Goal: Task Accomplishment & Management: Manage account settings

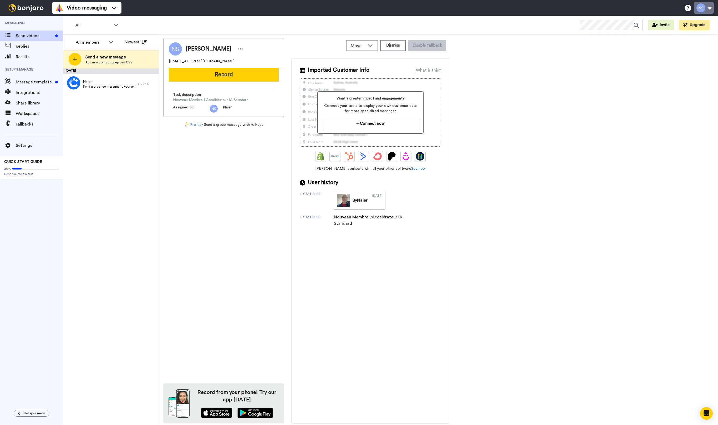
click at [696, 11] on button at bounding box center [704, 8] width 20 height 12
click at [682, 24] on span "My Profile" at bounding box center [682, 24] width 19 height 6
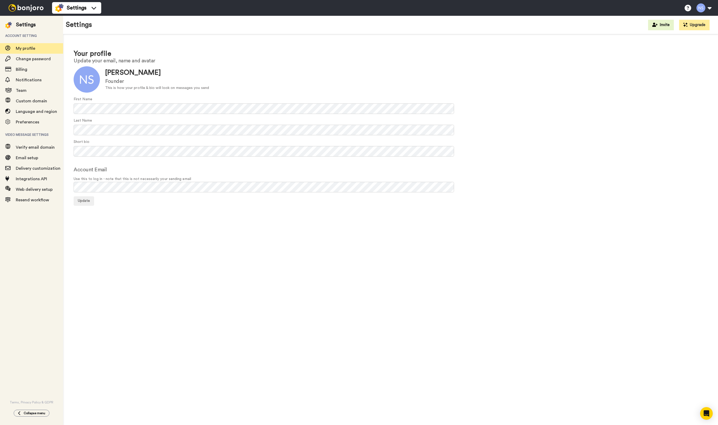
click at [92, 233] on div "Your profile Update your email, name and avatar Update Naier Saidane Founder Th…" at bounding box center [390, 231] width 655 height 394
click at [80, 204] on button "Update" at bounding box center [84, 200] width 21 height 9
click at [84, 199] on span "Update" at bounding box center [84, 201] width 12 height 4
click at [33, 76] on div "Notifications" at bounding box center [31, 80] width 63 height 11
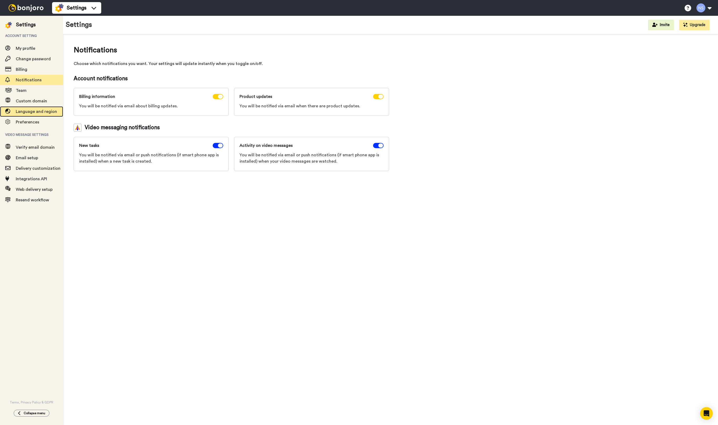
click at [35, 108] on div "Language and region" at bounding box center [31, 111] width 63 height 11
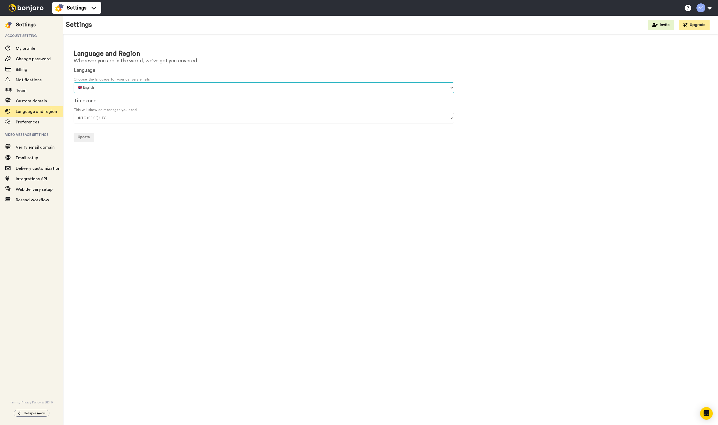
click at [87, 91] on select "🇨🇳 Chinese 🇨🇿 Czech 🇩🇰 Danish 🇳🇱 Dutch 🇬🇧 English 🇫🇮 Finnish 🇫🇷 French 🇩🇪 Germa…" at bounding box center [264, 87] width 381 height 11
select select "fr"
click at [74, 82] on select "🇨🇳 Chinese 🇨🇿 Czech 🇩🇰 Danish 🇳🇱 Dutch 🇬🇧 English 🇫🇮 Finnish 🇫🇷 French 🇩🇪 Germa…" at bounding box center [264, 87] width 381 height 11
click at [93, 119] on select "(UTC-11:00) Midway Island (UTC-11:00) Samoa (UTC-10:00) Hawaii (UTC-09:00) Alas…" at bounding box center [264, 118] width 381 height 11
select select "Europe/Paris"
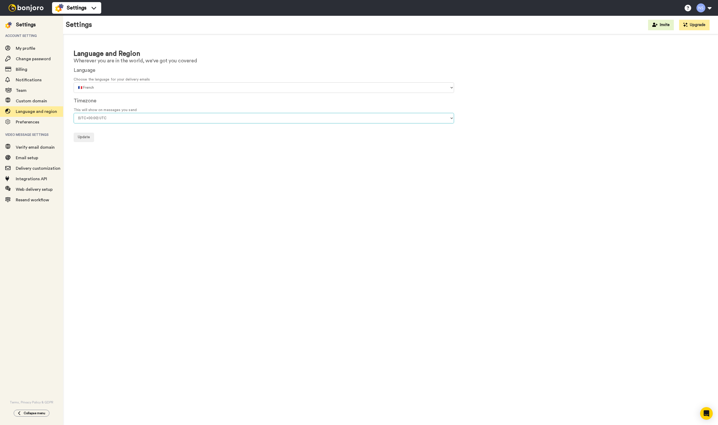
click at [74, 113] on select "(UTC-11:00) Midway Island (UTC-11:00) Samoa (UTC-10:00) Hawaii (UTC-09:00) Alas…" at bounding box center [264, 118] width 381 height 11
click at [91, 138] on button "Update" at bounding box center [84, 137] width 21 height 9
click at [37, 118] on div "Preferences" at bounding box center [31, 122] width 63 height 11
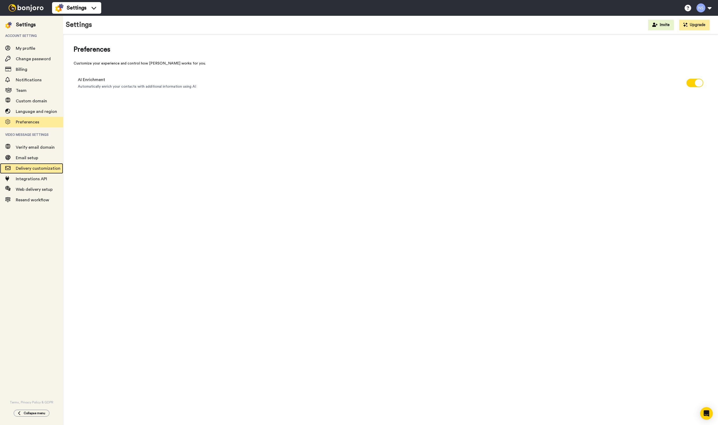
click at [38, 170] on span "Delivery customization" at bounding box center [38, 168] width 45 height 4
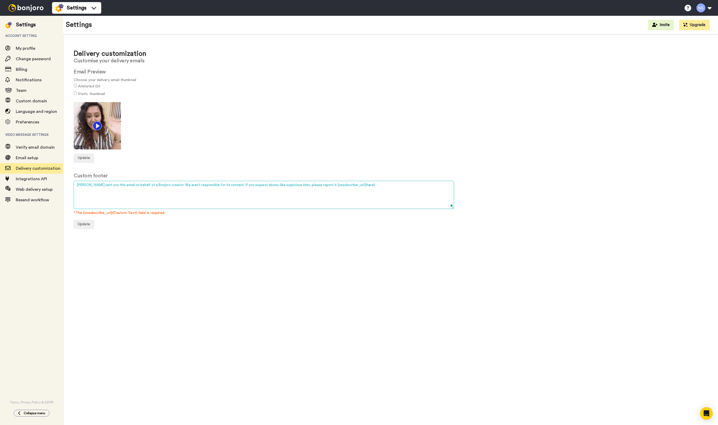
click at [108, 186] on textarea "[PERSON_NAME] sent you this email on behalf of a Bonjoro creator. We aren’t res…" at bounding box center [264, 195] width 381 height 28
paste textarea "a envoyé cet email pour le compte d'un créateur [PERSON_NAME]. Nous déclinons t…"
drag, startPoint x: 144, startPoint y: 183, endPoint x: 176, endPoint y: 183, distance: 31.8
click at [176, 183] on textarea "Bonjoro sent you this email on behalf of a Bonjoro creator. We aren’t responsib…" at bounding box center [264, 195] width 381 height 28
click at [400, 184] on textarea "Bonjoro sent you this email on behalf of a Bonjoro creator. We aren’t responsib…" at bounding box center [264, 195] width 381 height 28
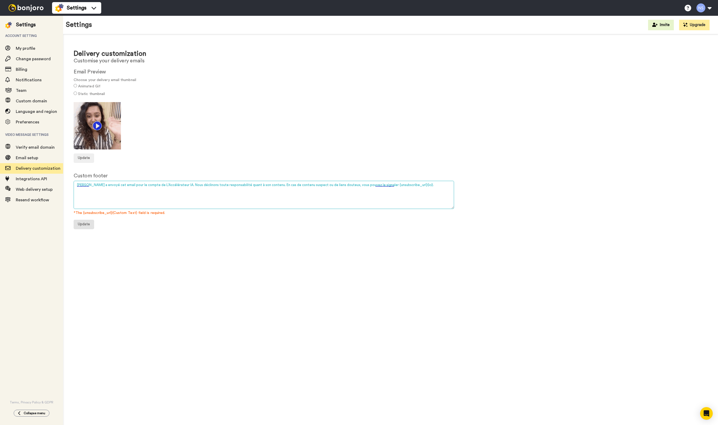
type textarea "[PERSON_NAME] a envoyé cet email pour le compte de L'Accélérateur IA. Nous décl…"
click at [80, 224] on span "Update" at bounding box center [84, 224] width 12 height 4
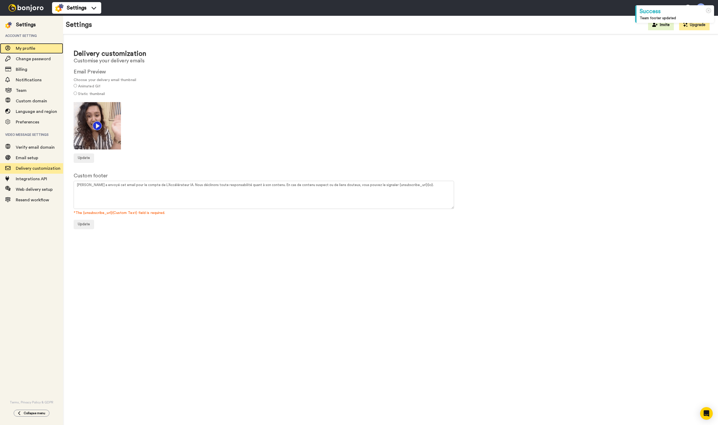
click at [28, 48] on span "My profile" at bounding box center [25, 48] width 19 height 4
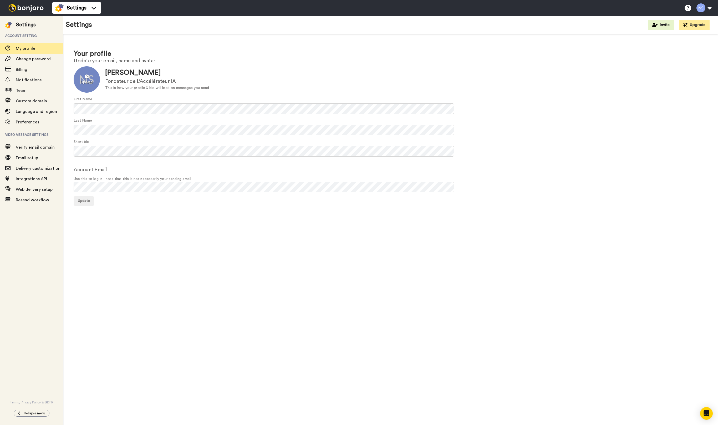
click at [87, 81] on div at bounding box center [87, 79] width 26 height 26
click at [84, 201] on span "Update" at bounding box center [84, 201] width 12 height 4
click at [708, 10] on icon at bounding box center [709, 11] width 6 height 6
click at [32, 59] on span "Change password" at bounding box center [33, 59] width 35 height 4
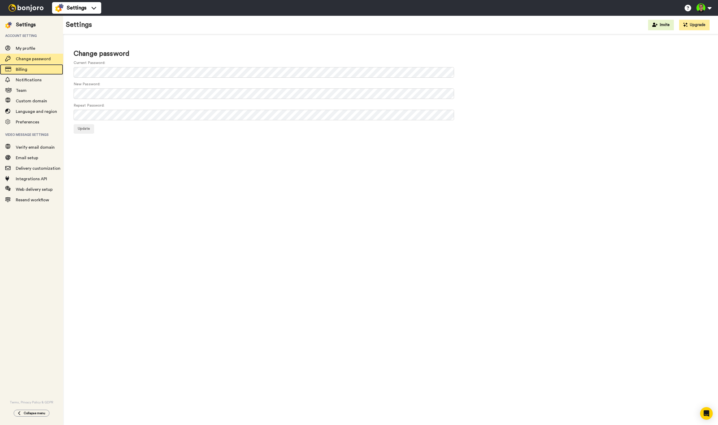
click at [23, 70] on span "Billing" at bounding box center [22, 69] width 12 height 4
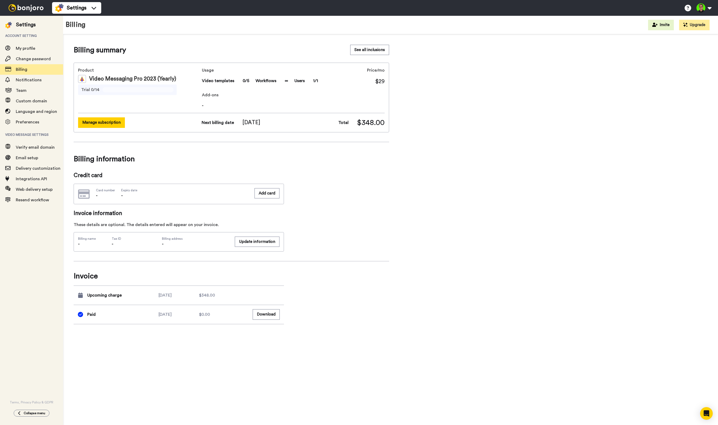
click at [87, 123] on button "Manage subscription" at bounding box center [101, 122] width 47 height 10
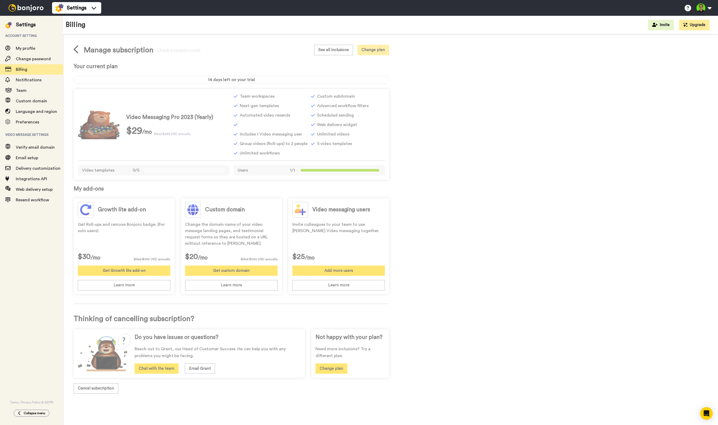
click at [373, 51] on button "Change plan" at bounding box center [373, 50] width 32 height 10
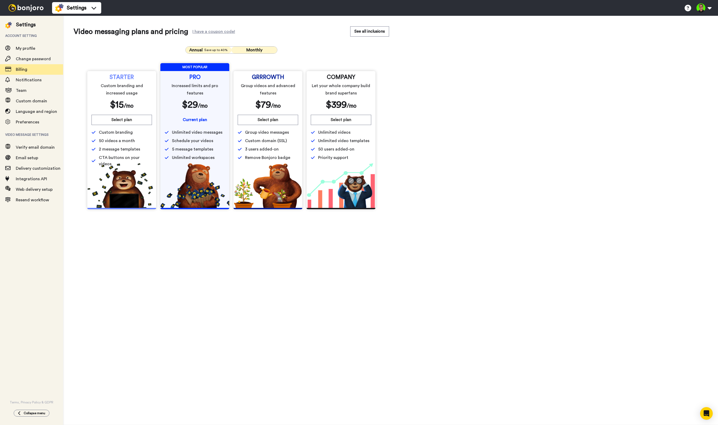
click at [254, 48] on span "Monthly" at bounding box center [254, 50] width 16 height 4
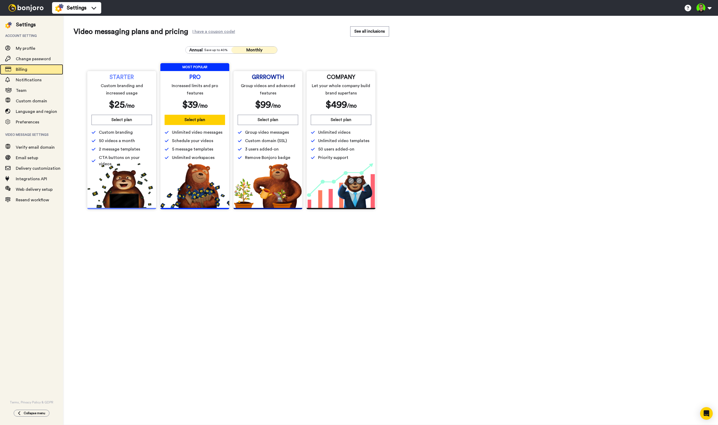
click at [27, 69] on span "Billing" at bounding box center [22, 69] width 12 height 4
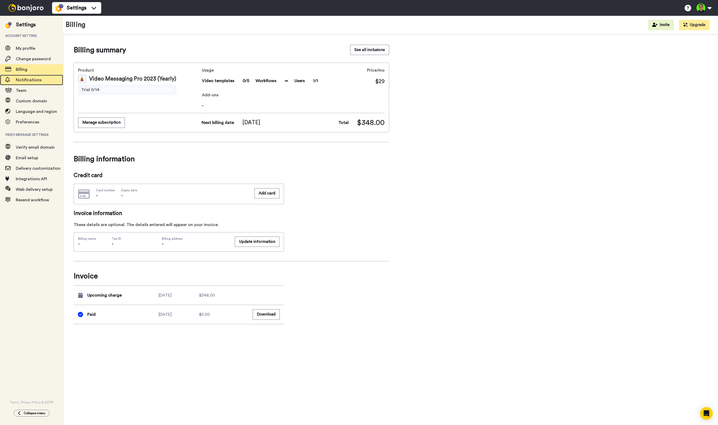
click at [29, 79] on span "Notifications" at bounding box center [29, 80] width 26 height 4
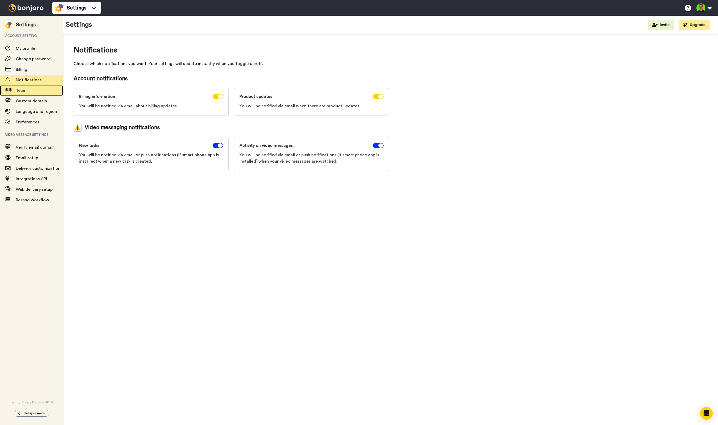
click at [24, 93] on span "Team" at bounding box center [21, 90] width 11 height 4
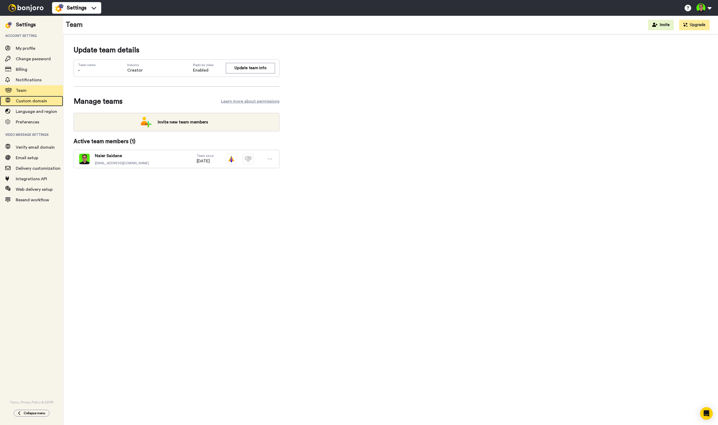
click at [27, 104] on span "Custom domain" at bounding box center [39, 101] width 47 height 6
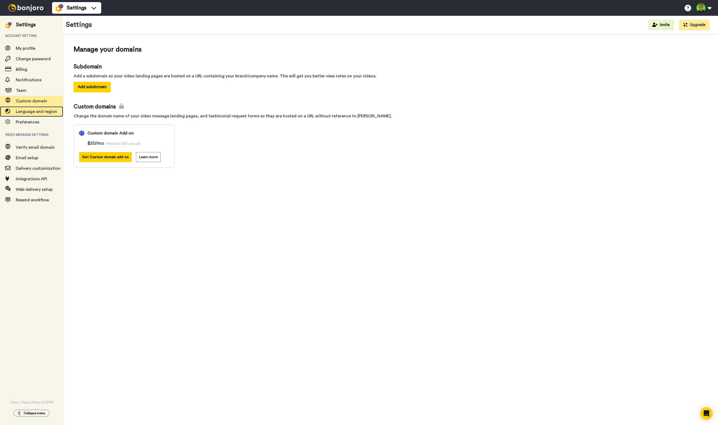
click at [31, 113] on span "Language and region" at bounding box center [36, 111] width 41 height 4
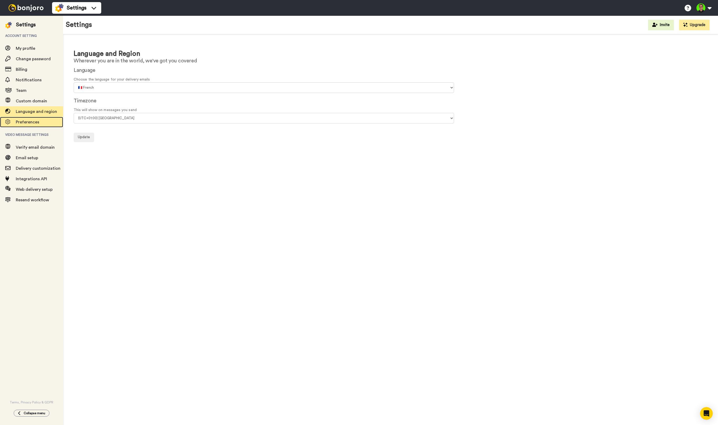
click at [31, 120] on span "Preferences" at bounding box center [27, 122] width 23 height 4
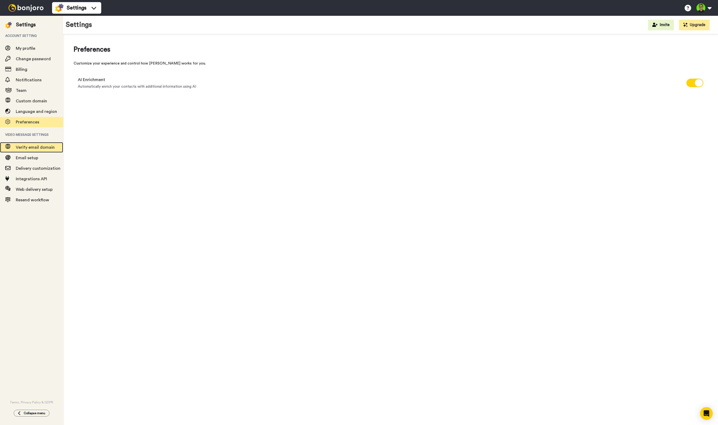
click at [37, 150] on span "Verify email domain" at bounding box center [39, 147] width 47 height 6
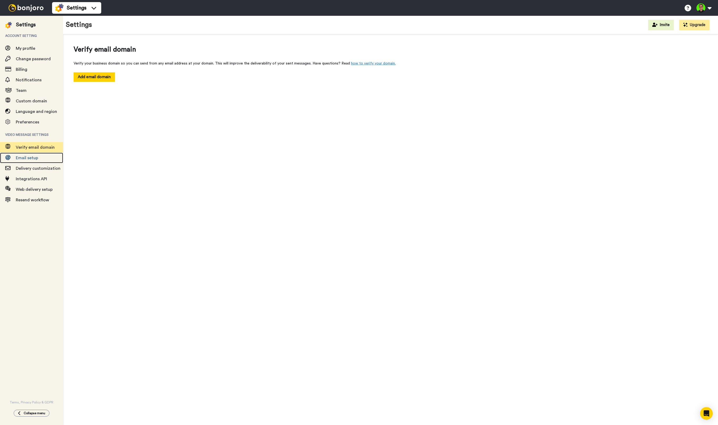
click at [34, 157] on span "Email setup" at bounding box center [27, 158] width 22 height 4
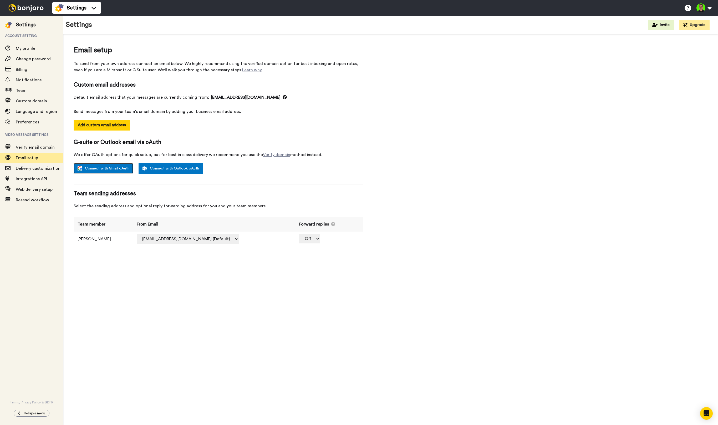
click at [117, 168] on link "Connect with Gmail oAuth" at bounding box center [104, 168] width 60 height 11
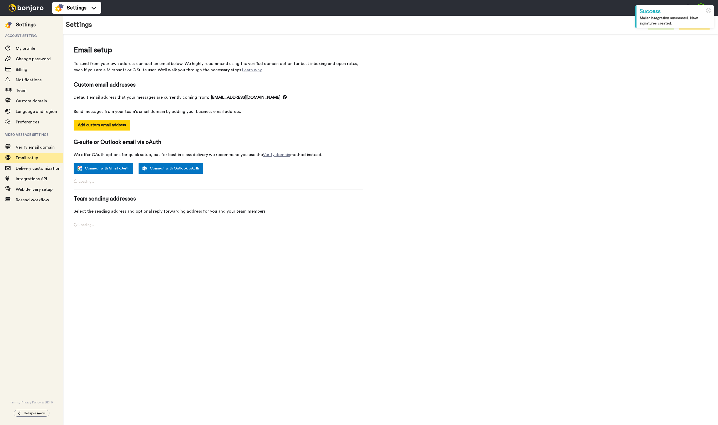
select select "164569"
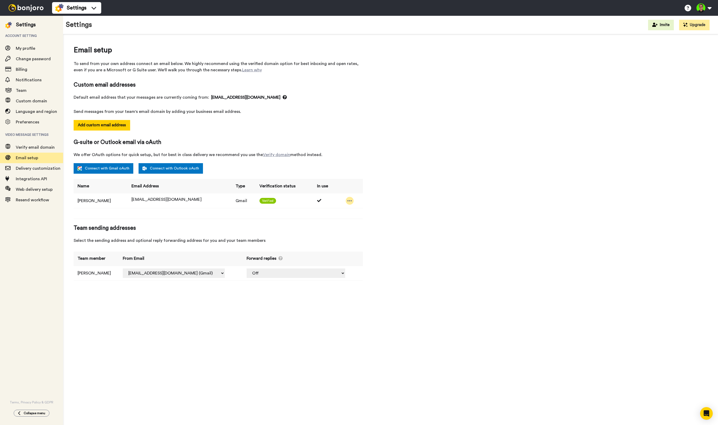
click at [347, 198] on icon at bounding box center [349, 200] width 5 height 5
click at [292, 226] on span "Team sending addresses" at bounding box center [218, 228] width 289 height 8
click at [23, 168] on span "Delivery customization" at bounding box center [38, 168] width 45 height 4
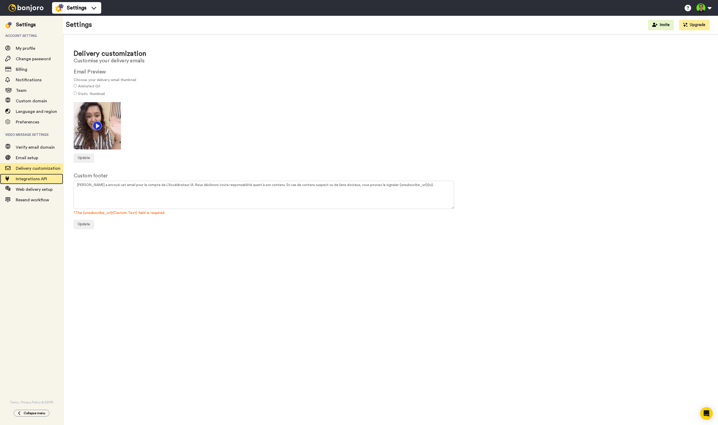
click at [26, 181] on span "Integrations API" at bounding box center [31, 179] width 31 height 4
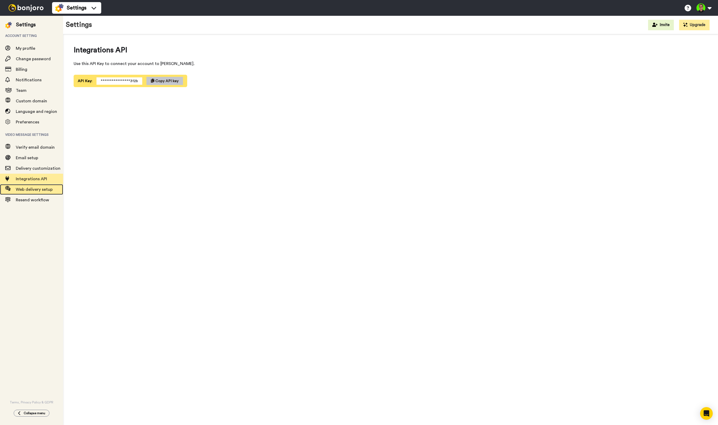
click at [30, 187] on span "Web delivery setup" at bounding box center [34, 189] width 37 height 4
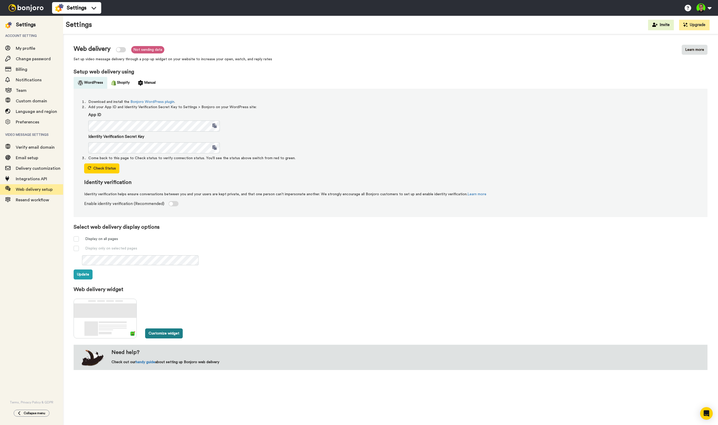
click at [154, 332] on button "Customize widget" at bounding box center [164, 333] width 38 height 10
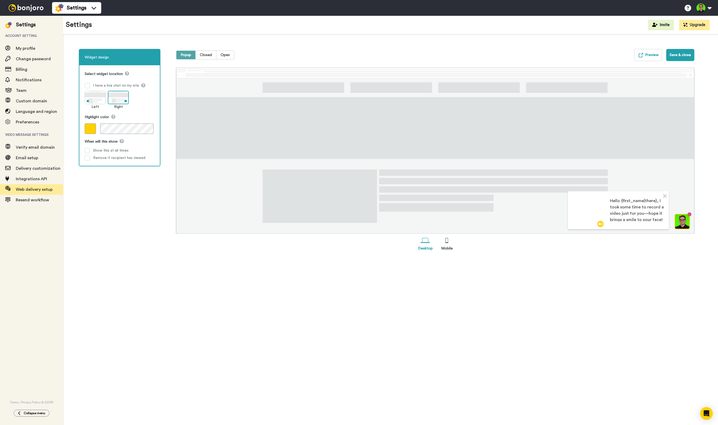
click at [93, 123] on span at bounding box center [90, 128] width 11 height 11
click at [153, 173] on div "Widget design Select widget location I have a live chat on my site Left Right H…" at bounding box center [121, 151] width 84 height 204
click at [122, 150] on div "Show this at all times" at bounding box center [111, 150] width 36 height 5
click at [87, 150] on span at bounding box center [87, 150] width 5 height 5
click at [675, 57] on button "Save & close" at bounding box center [681, 55] width 28 height 12
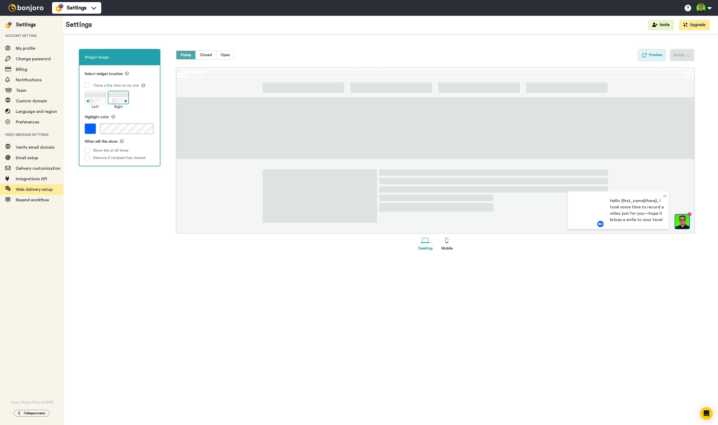
click at [660, 56] on button "Preview" at bounding box center [652, 55] width 28 height 12
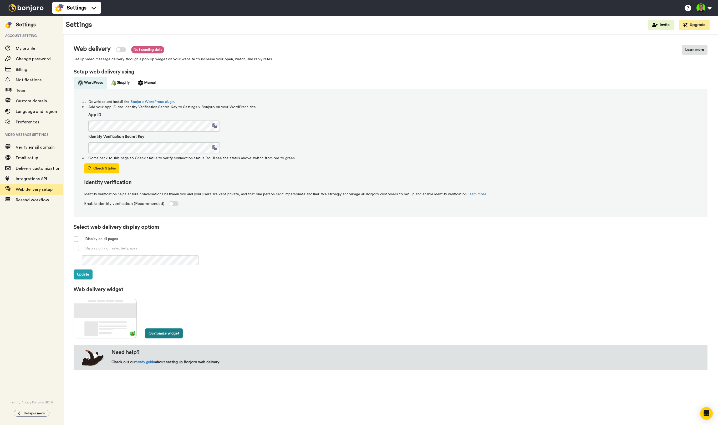
click at [161, 330] on button "Customize widget" at bounding box center [164, 333] width 38 height 10
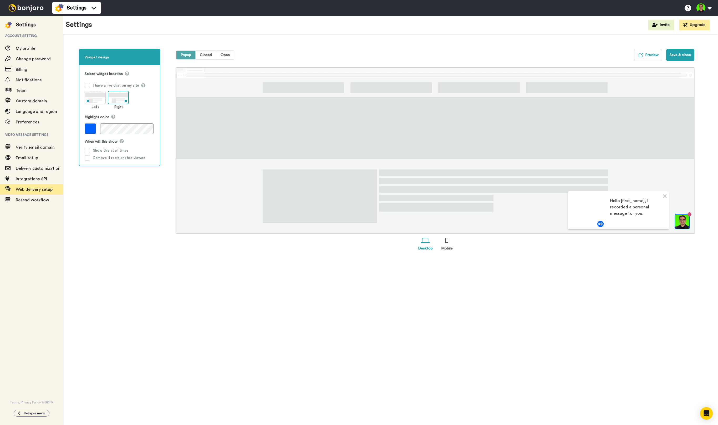
click at [629, 212] on p "Hello [first_name], I recorded a personal message for you." at bounding box center [637, 210] width 55 height 24
click at [627, 202] on p "Hello [first_name], I recorded a personal message for you." at bounding box center [637, 210] width 55 height 24
click at [620, 205] on p "Hello [first_name], I recorded a personal message for you." at bounding box center [637, 210] width 55 height 24
click at [612, 219] on p "Hello [first_name], I recorded a personal message for you." at bounding box center [637, 210] width 55 height 24
click at [602, 224] on img at bounding box center [601, 224] width 6 height 6
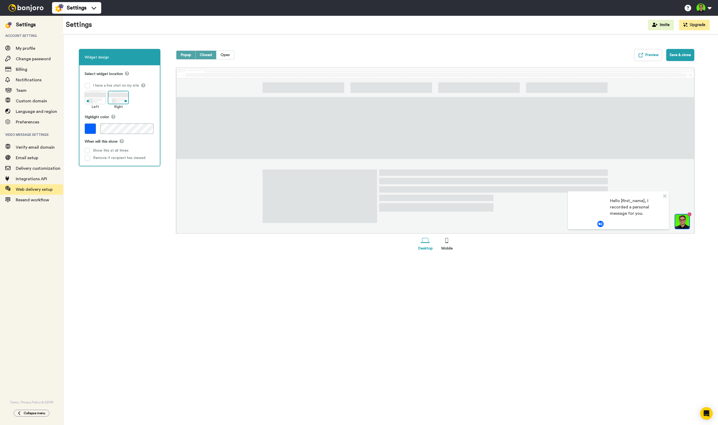
click at [205, 56] on span "Closed" at bounding box center [205, 55] width 21 height 9
click at [226, 54] on span "Open" at bounding box center [225, 55] width 18 height 9
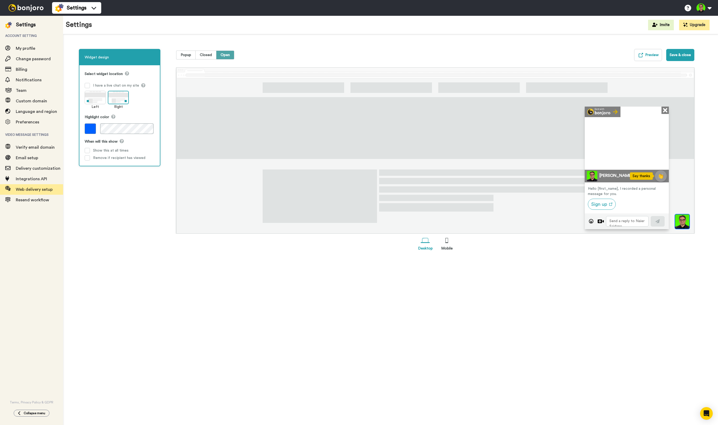
click at [599, 198] on div "Sign up" at bounding box center [627, 203] width 78 height 15
click at [598, 191] on div "Hello [first_name], I recorded a personal message for you." at bounding box center [627, 191] width 78 height 11
click at [591, 186] on div "Hello [first_name], I recorded a personal message for you." at bounding box center [627, 191] width 78 height 11
click at [188, 53] on span "Popup" at bounding box center [185, 55] width 19 height 9
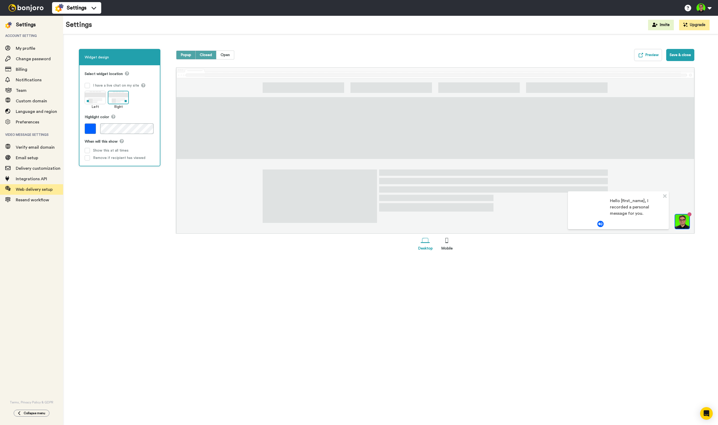
click at [208, 54] on span "Closed" at bounding box center [205, 55] width 21 height 9
click at [686, 53] on button "Save & close" at bounding box center [681, 55] width 28 height 12
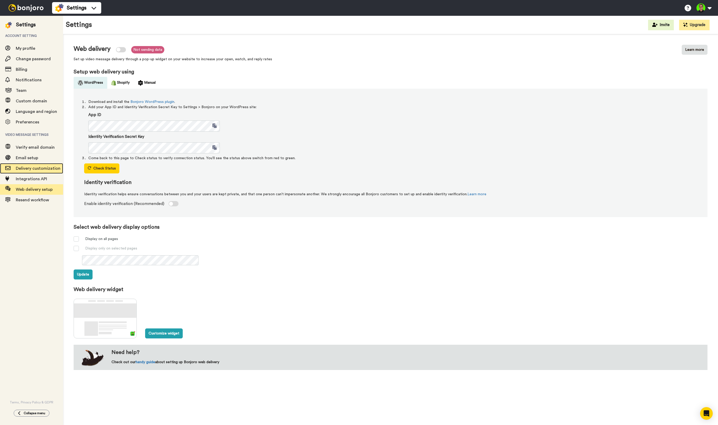
click at [35, 169] on span "Delivery customization" at bounding box center [38, 168] width 45 height 4
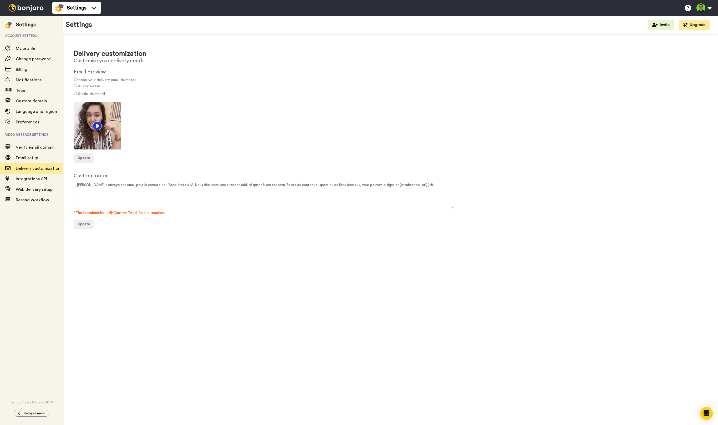
click at [34, 7] on img at bounding box center [25, 7] width 39 height 7
click at [78, 8] on span "Settings" at bounding box center [77, 7] width 20 height 7
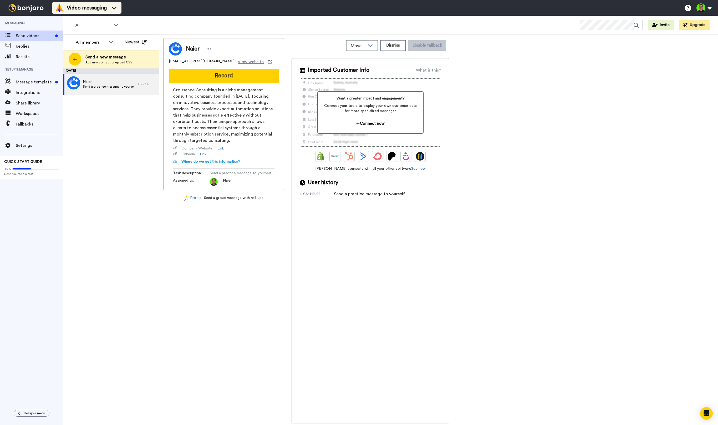
click at [102, 8] on span "Video messaging" at bounding box center [87, 7] width 40 height 7
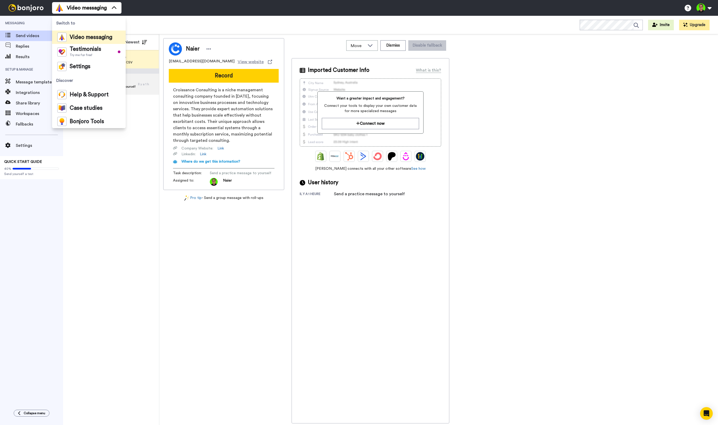
click at [145, 135] on div "September 25 Naier Send a practice message to yourself Il y a 1 h" at bounding box center [111, 246] width 96 height 356
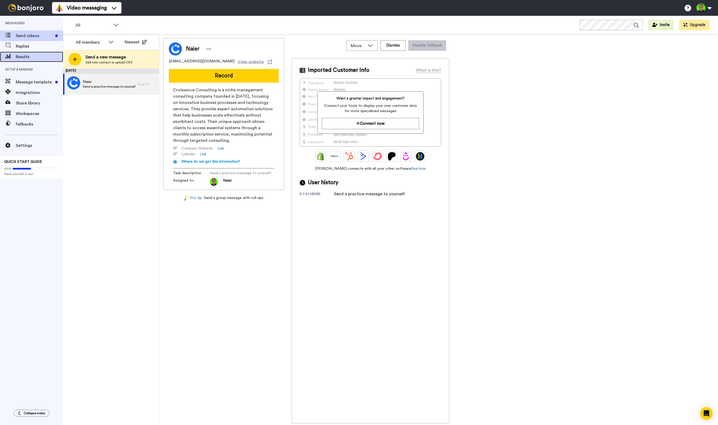
click at [32, 53] on div "Results" at bounding box center [31, 57] width 63 height 11
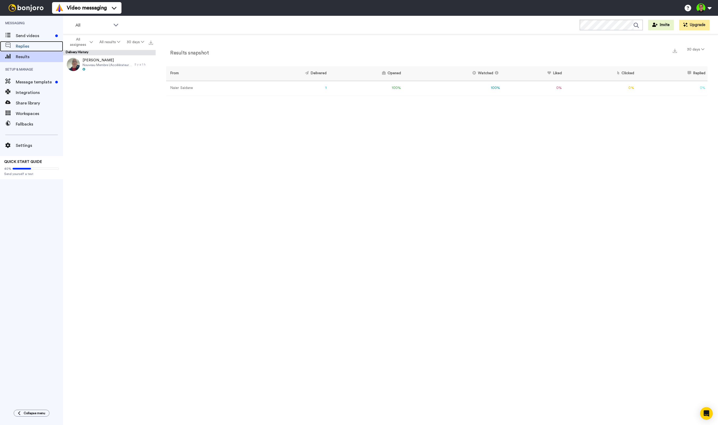
click at [33, 48] on span "Replies" at bounding box center [39, 46] width 47 height 6
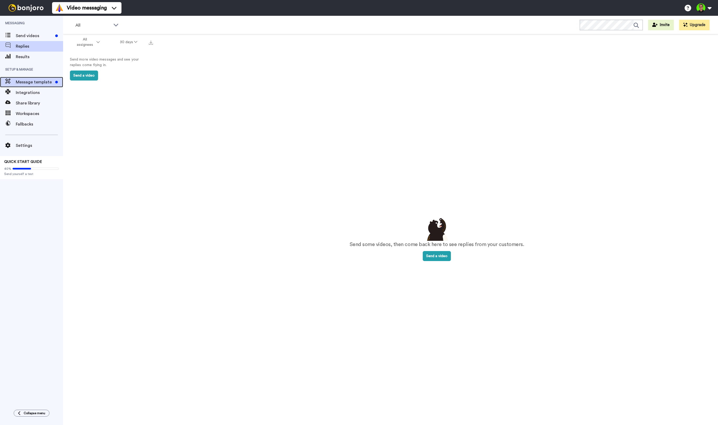
click at [32, 80] on span "Message template" at bounding box center [34, 82] width 37 height 6
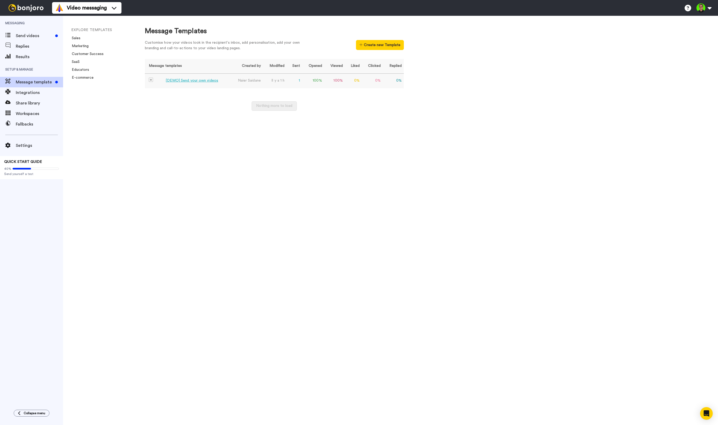
click at [176, 80] on div "[DEMO] Send your own videos" at bounding box center [192, 81] width 53 height 6
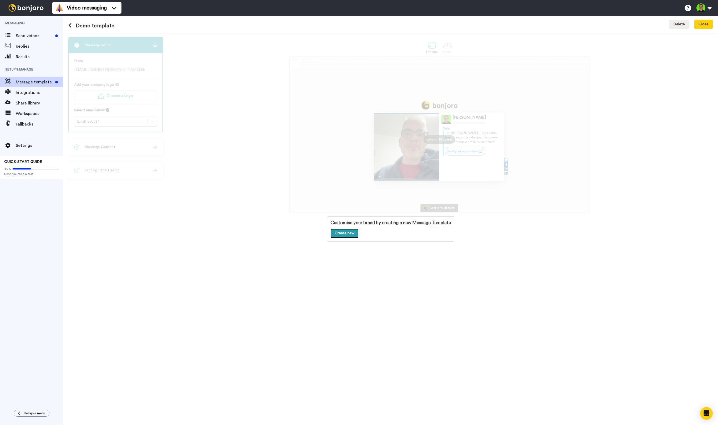
click at [345, 232] on link "Create new" at bounding box center [345, 233] width 28 height 9
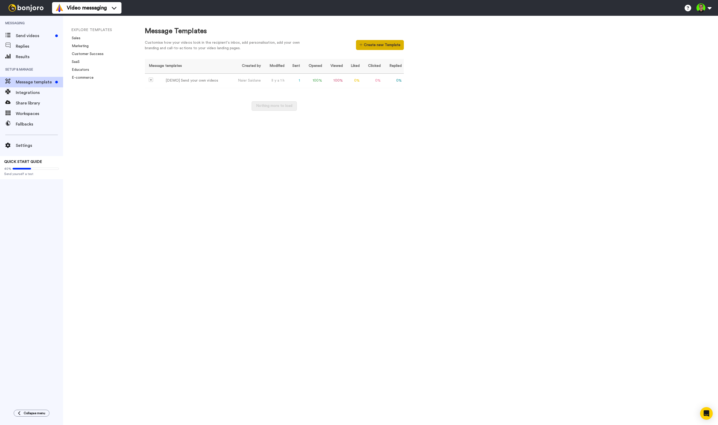
click at [362, 45] on icon at bounding box center [361, 44] width 3 height 3
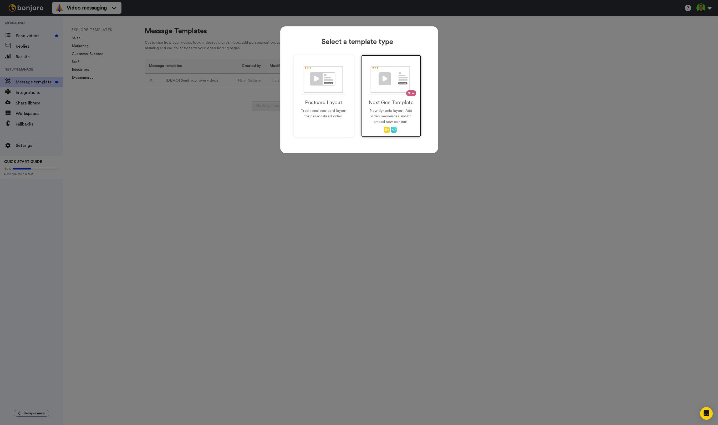
click at [386, 107] on div "NEW Next Gen Template New dynamic layout. Add video sequences and/or embed new …" at bounding box center [391, 96] width 60 height 82
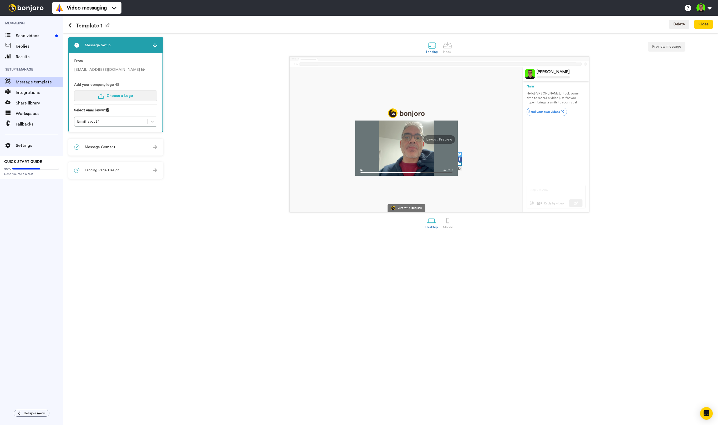
click at [109, 95] on span "Choose a Logo" at bounding box center [120, 96] width 26 height 4
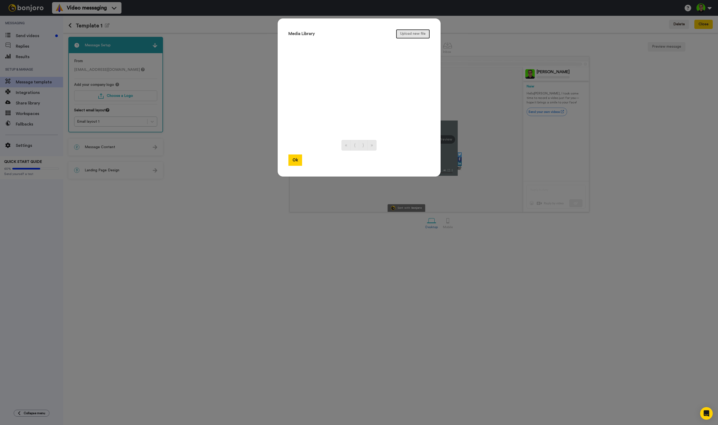
click at [423, 32] on button "Upload new file" at bounding box center [413, 33] width 34 height 9
click at [297, 161] on button "Ok" at bounding box center [296, 159] width 14 height 11
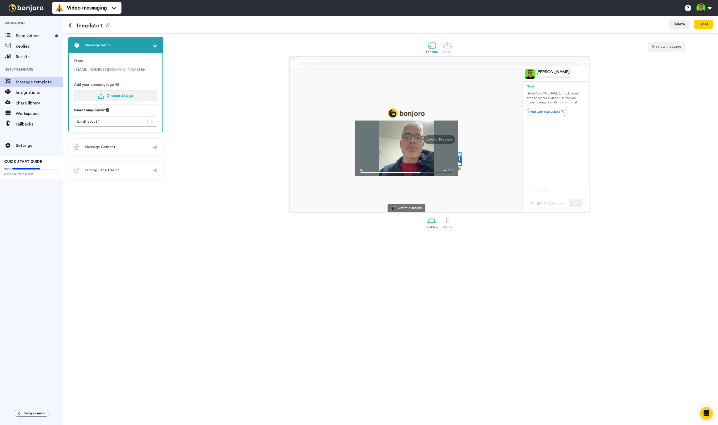
click at [110, 92] on button "Choose a Logo" at bounding box center [115, 95] width 83 height 11
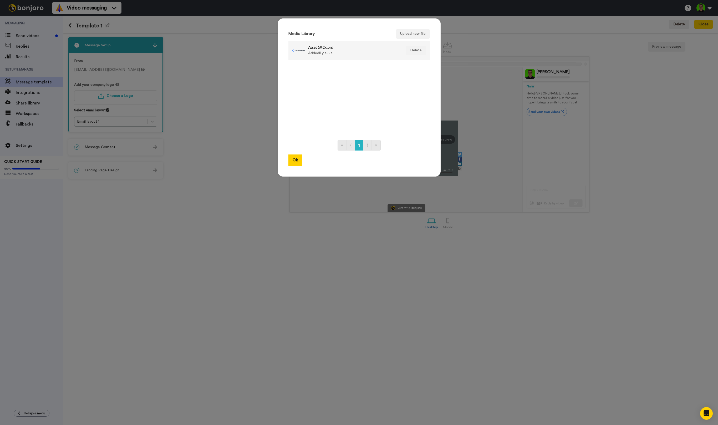
click at [308, 48] on h4 "Asset 1@2x.png" at bounding box center [353, 47] width 91 height 4
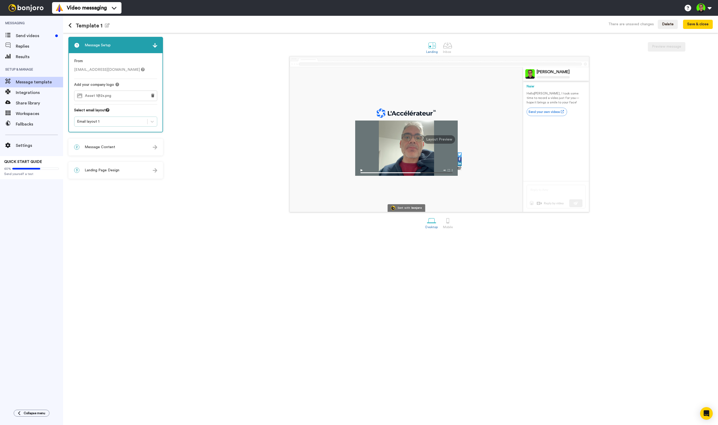
click at [143, 120] on div "Email layout 1" at bounding box center [111, 121] width 68 height 5
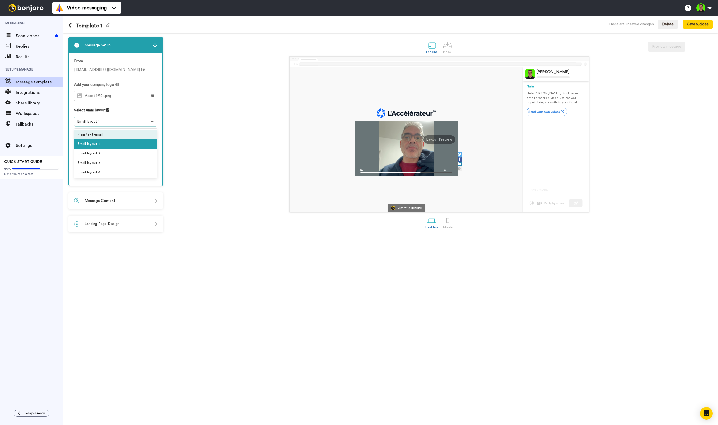
click at [216, 142] on div "Sent with bonjoro Naier Saidane Naier Hello Tom , I took some time to record a …" at bounding box center [439, 134] width 547 height 156
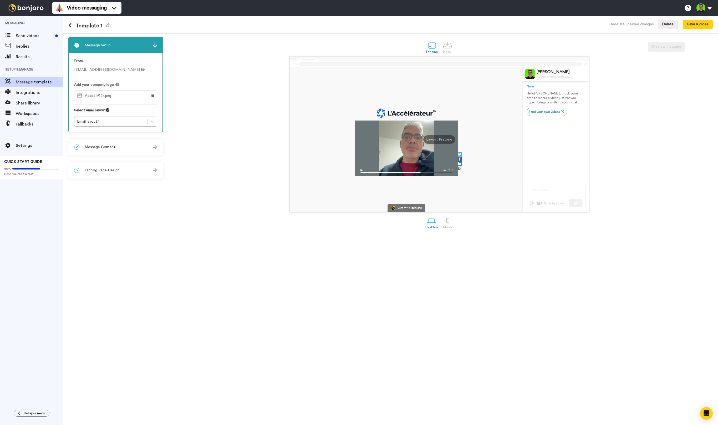
click at [530, 95] on p "Hello Tom , I took some time to record a video just for you—hope it brings a sm…" at bounding box center [556, 97] width 59 height 13
click at [530, 91] on div "Naier Hello Tom , I took some time to record a video just for you—hope it bring…" at bounding box center [556, 100] width 59 height 38
click at [447, 220] on div at bounding box center [447, 220] width 9 height 9
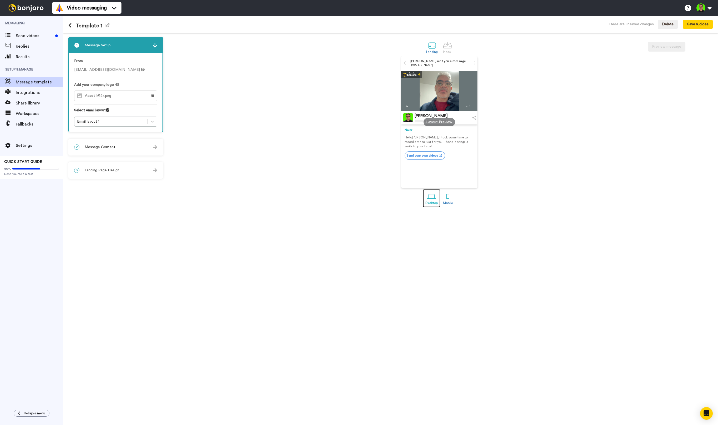
click at [434, 195] on div at bounding box center [431, 196] width 9 height 9
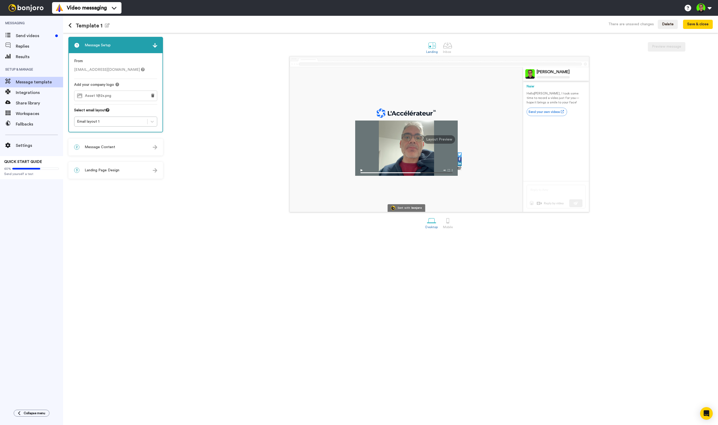
click at [143, 142] on div "2 Message Content" at bounding box center [116, 147] width 94 height 16
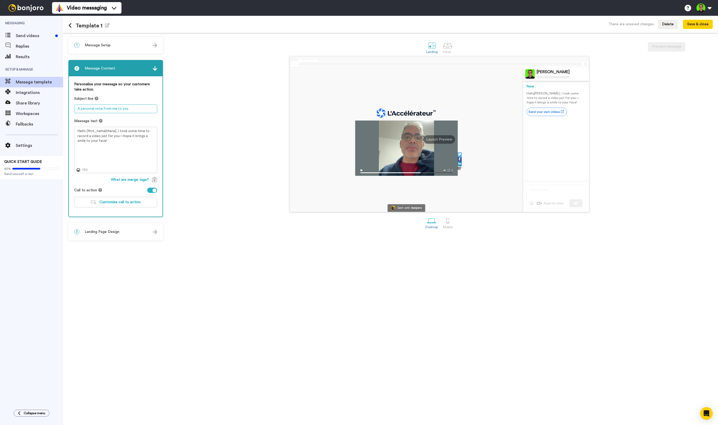
click at [116, 108] on textarea "A personal note from me to you" at bounding box center [115, 108] width 83 height 9
click at [123, 145] on textarea "Hello {first_name|there}, I took some time to record a video just for you—hope …" at bounding box center [115, 150] width 83 height 46
click at [127, 108] on textarea "A personal note from me to you" at bounding box center [115, 108] width 83 height 9
paste textarea "Un message personnel pour vous"
click at [112, 109] on textarea "Un message personnel pour vous" at bounding box center [115, 108] width 83 height 9
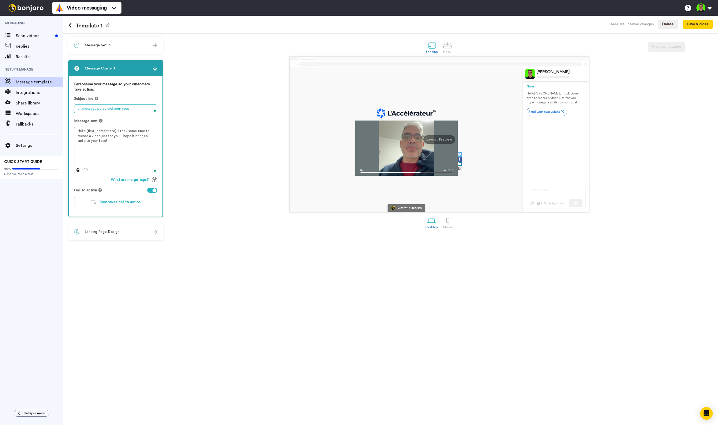
click at [113, 108] on textarea "Un message personnel pour vous" at bounding box center [115, 108] width 83 height 9
type textarea "Un message personnel de moi pour vous"
click at [128, 144] on textarea "Hello {first_name|there}, I took some time to record a video just for you—hope …" at bounding box center [115, 150] width 83 height 46
drag, startPoint x: 137, startPoint y: 141, endPoint x: 90, endPoint y: 134, distance: 47.1
click at [14, 124] on div "Messaging Send videos Replies Results Setup & Manage Message template Integrati…" at bounding box center [359, 220] width 718 height 409
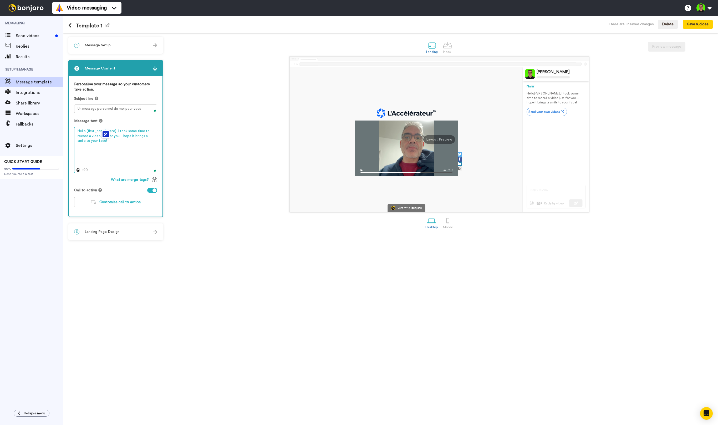
paste textarea "Bonjour {first_name|vous}, j'ai pris le temps d'enregistrer une vidéo rien que …"
click at [112, 132] on textarea "Bonjour {first_name|vous}, j'ai pris le temps d'enregistrer une vidéo rien que …" at bounding box center [115, 150] width 83 height 46
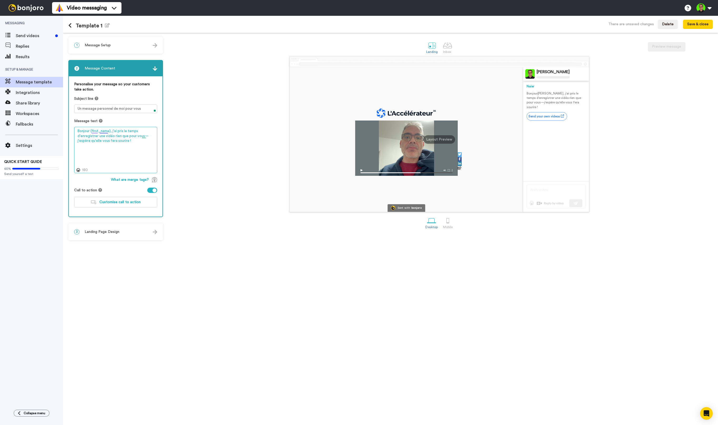
click at [133, 135] on textarea "Bonjour {first_name}, j'ai pris le temps d'enregistrer une vidéo rien que pour …" at bounding box center [115, 150] width 83 height 46
click at [138, 135] on textarea "Bonjour {first_name}, j'ai pris le temps d'enregistrer une vidéo rien que pour …" at bounding box center [115, 150] width 83 height 46
type textarea "Bonjour {first_name}, j'ai pris le temps d'enregistrer une vidéo rien que pour …"
click at [135, 108] on textarea "Un message personnel de moi pour vous" at bounding box center [115, 108] width 83 height 9
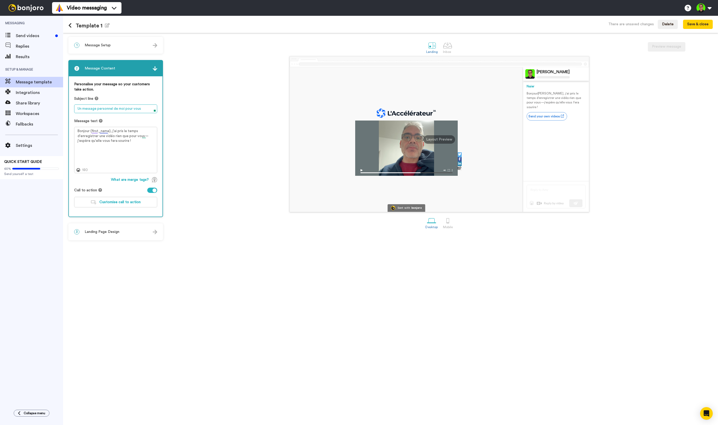
click at [135, 108] on textarea "Un message personnel de moi pour vous" at bounding box center [115, 108] width 83 height 9
paste textarea "👋"
type textarea "Un message personnel de moi pour toi 👋"
click at [138, 137] on textarea "Bonjour {first_name}, j'ai pris le temps d'enregistrer une vidéo rien que pour …" at bounding box center [115, 150] width 83 height 46
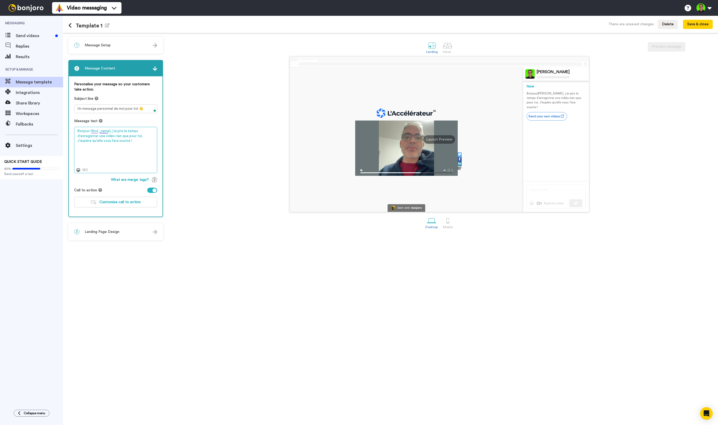
click at [90, 140] on textarea "Bonjour {first_name}, j'ai pris le temps d'enregistrer une vidéo rien que pour …" at bounding box center [115, 150] width 83 height 46
click at [137, 148] on textarea "Bonjour {first_name}, j'ai pris le temps d'enregistrer une vidéo rien que pour …" at bounding box center [115, 150] width 83 height 46
click at [104, 142] on textarea "Bonjour {first_name}, j'ai pris le temps d'enregistrer une vidéo rien que pour …" at bounding box center [115, 150] width 83 height 46
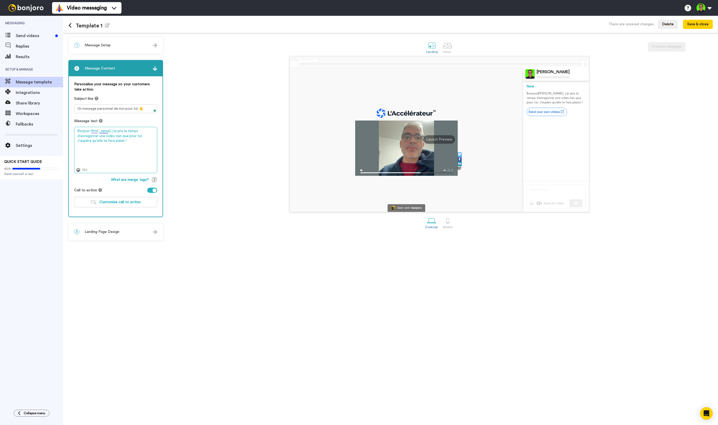
type textarea "Bonjour {first_name}, j'ai pris le temps d'enregistrer une vidéo rien que pour …"
click at [182, 161] on div "Sent with bonjoro Naier Saidane Naier Bonjour Tom , j'ai pris le temps d'enregi…" at bounding box center [439, 134] width 547 height 156
click at [125, 232] on div "3 Landing Page Design" at bounding box center [116, 232] width 94 height 16
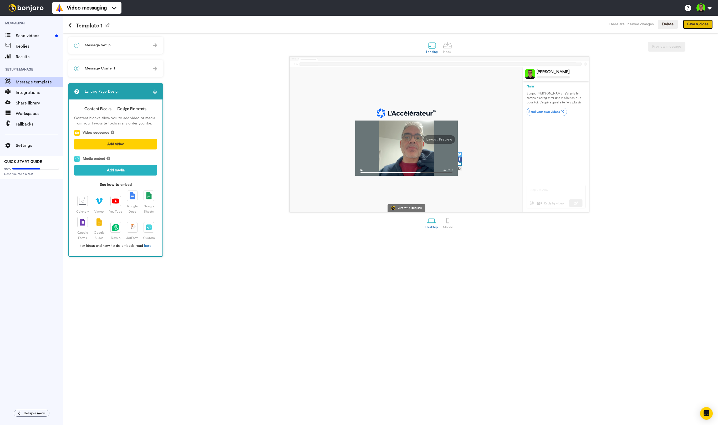
click at [701, 23] on button "Save & close" at bounding box center [698, 24] width 30 height 9
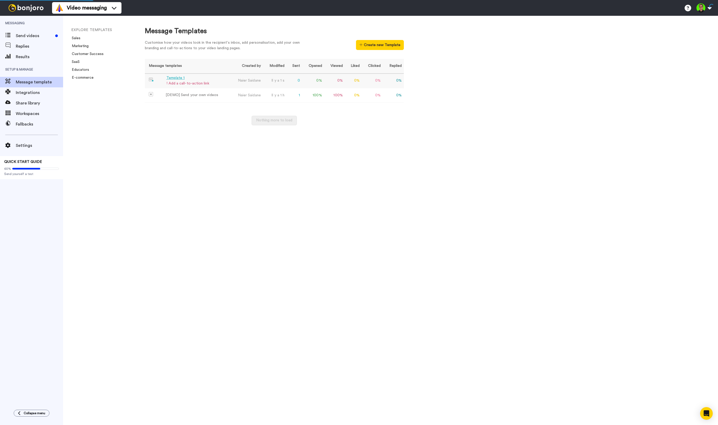
click at [184, 79] on div "Template 1" at bounding box center [188, 78] width 43 height 6
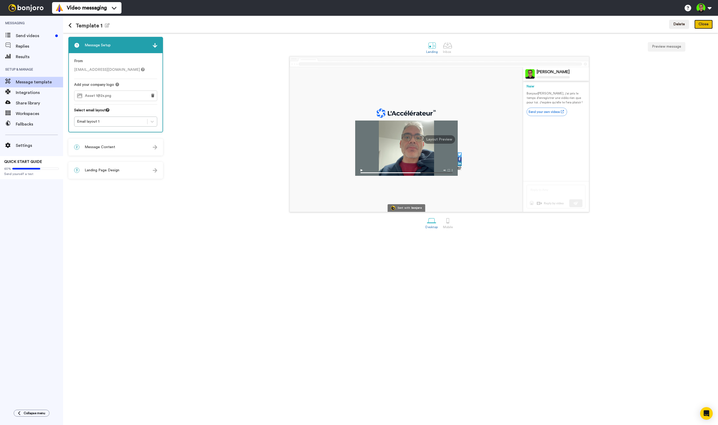
click at [709, 27] on button "Close" at bounding box center [704, 24] width 18 height 9
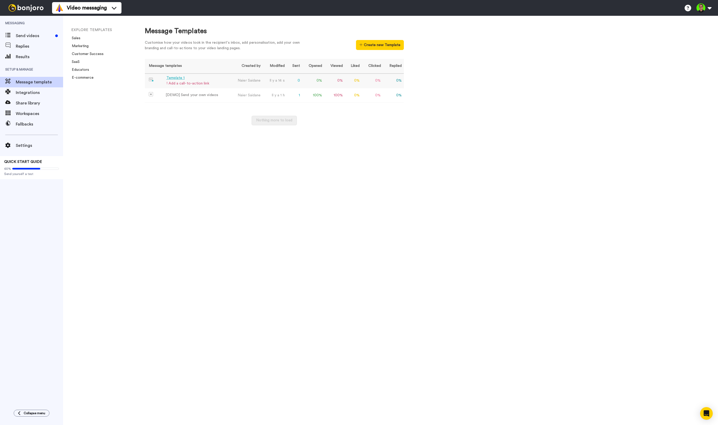
click at [173, 82] on div "! Add a call-to-action link" at bounding box center [188, 84] width 43 height 6
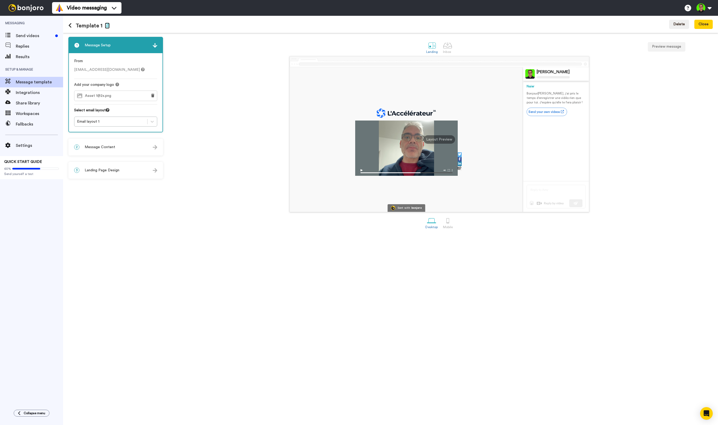
click at [107, 25] on icon "button" at bounding box center [107, 25] width 5 height 4
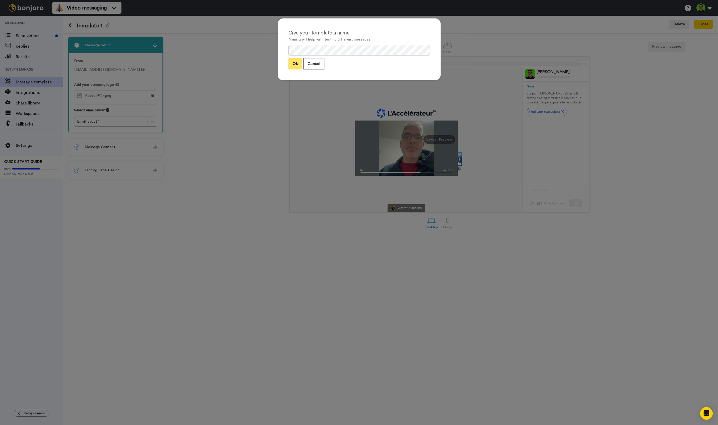
click at [296, 61] on button "Ok" at bounding box center [296, 63] width 14 height 11
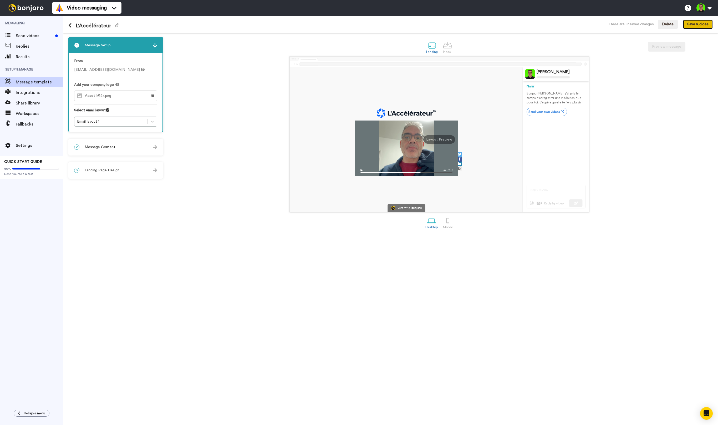
click at [693, 24] on button "Save & close" at bounding box center [698, 24] width 30 height 9
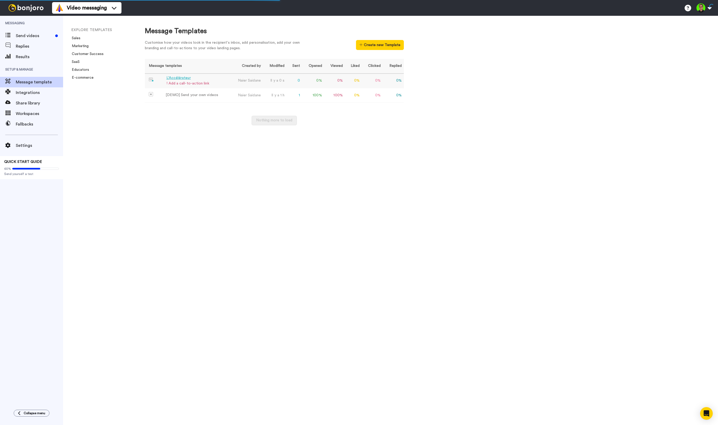
click at [177, 78] on div "L'Accélérateur" at bounding box center [188, 78] width 43 height 6
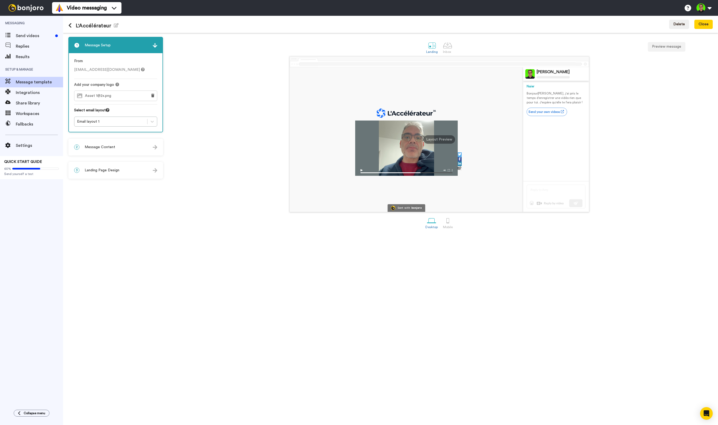
click at [134, 150] on div "2 Message Content" at bounding box center [116, 147] width 94 height 16
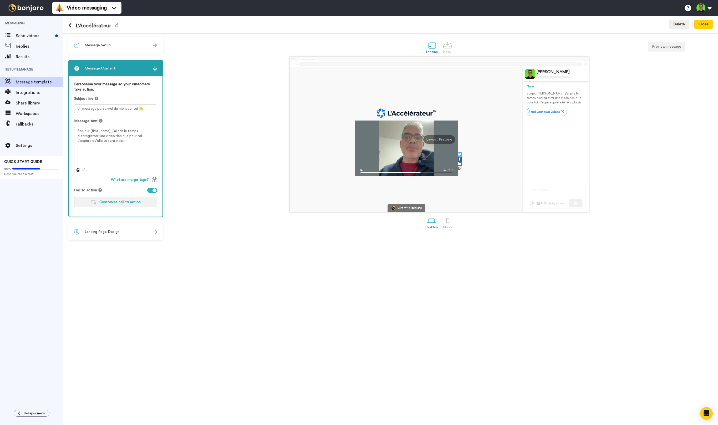
click at [94, 205] on button "Customise call to action" at bounding box center [115, 202] width 83 height 11
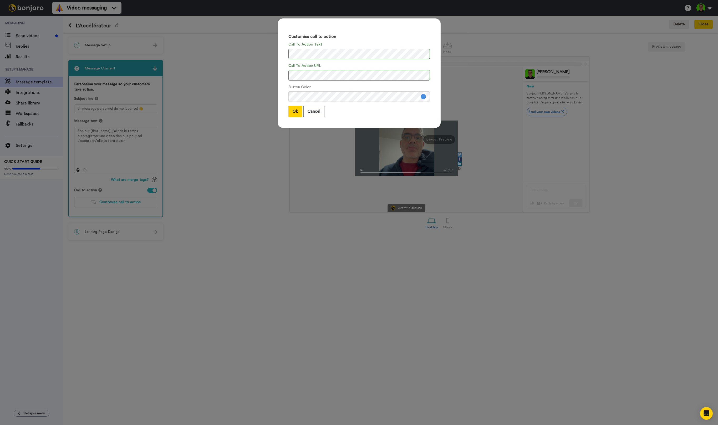
click at [329, 87] on div "Button Color" at bounding box center [360, 92] width 142 height 17
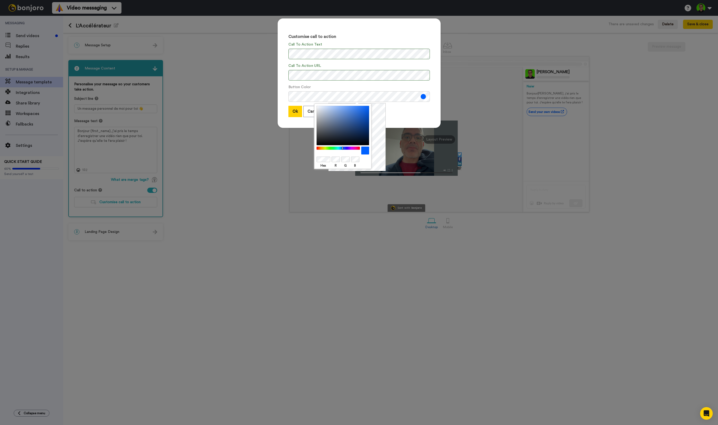
click at [385, 114] on div "Hex R G B" at bounding box center [357, 137] width 57 height 68
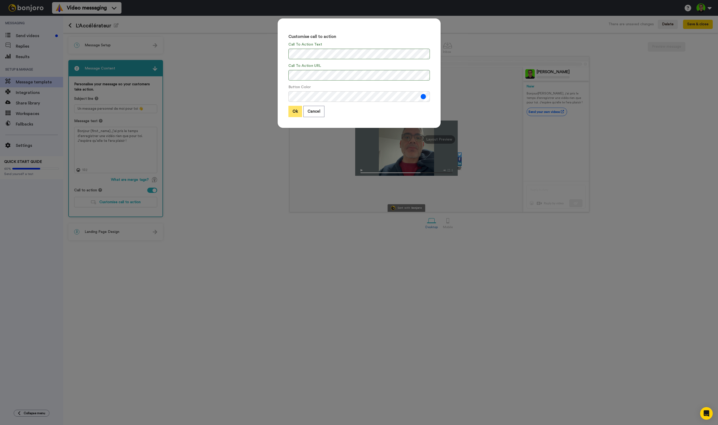
click at [292, 112] on button "Ok" at bounding box center [296, 111] width 14 height 11
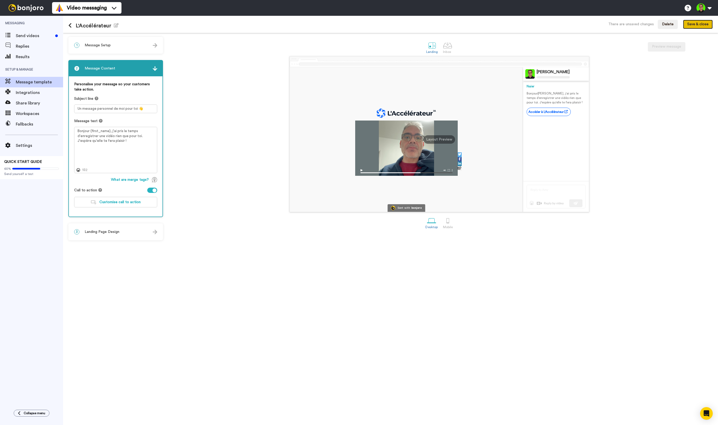
click at [704, 23] on button "Save & close" at bounding box center [698, 24] width 30 height 9
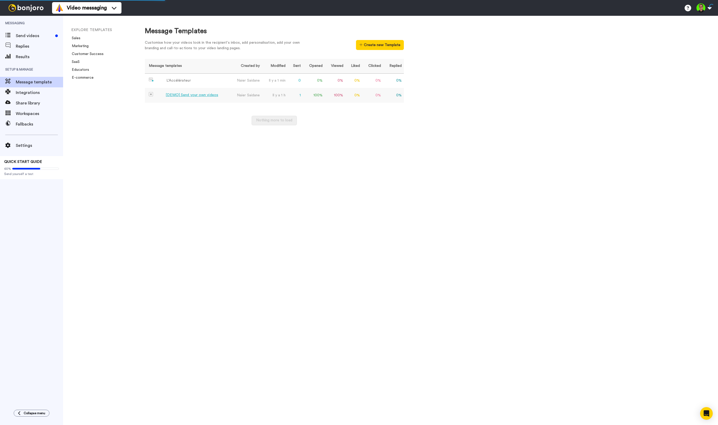
click at [177, 94] on div "[DEMO] Send your own videos" at bounding box center [192, 95] width 53 height 6
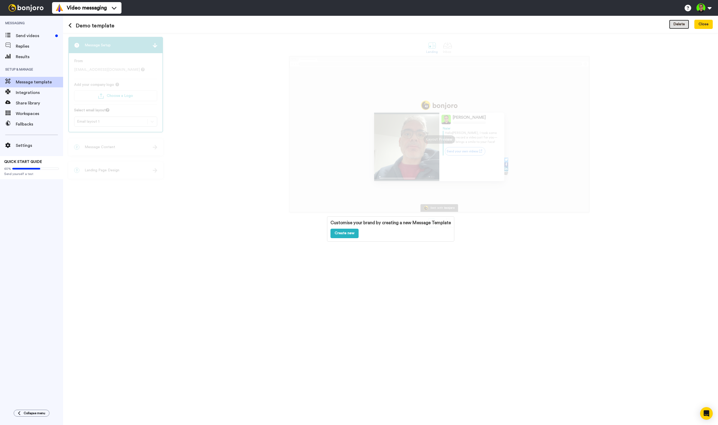
click at [681, 22] on button "Delete" at bounding box center [679, 24] width 20 height 9
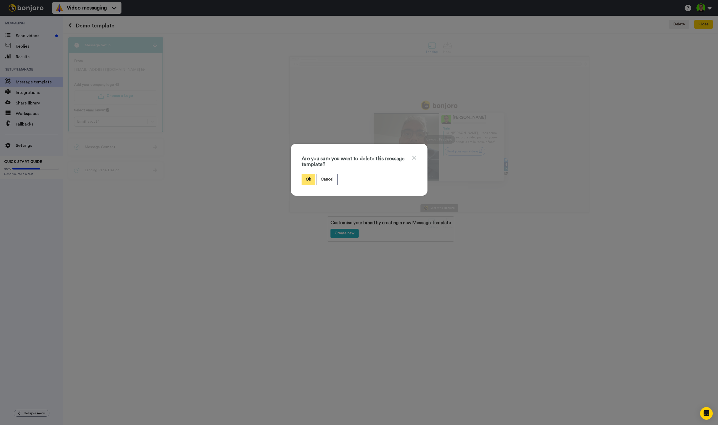
click at [310, 178] on button "Ok" at bounding box center [309, 179] width 14 height 11
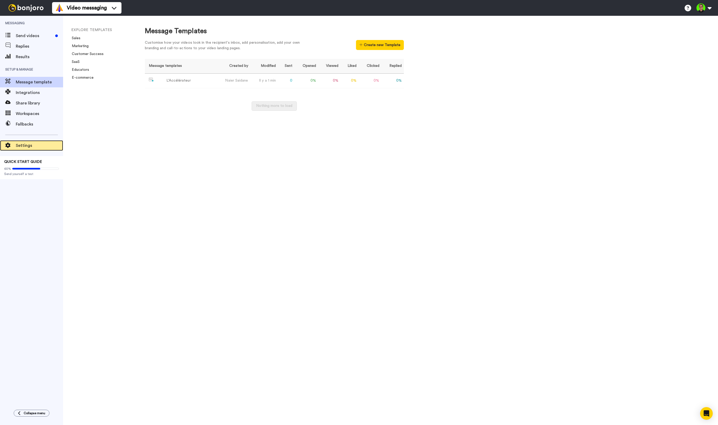
click at [27, 143] on span "Settings" at bounding box center [39, 145] width 47 height 6
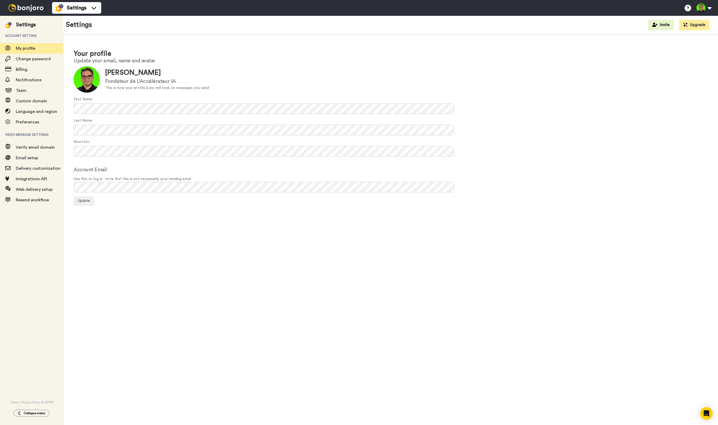
click at [31, 9] on img at bounding box center [25, 7] width 39 height 7
